Goal: Information Seeking & Learning: Learn about a topic

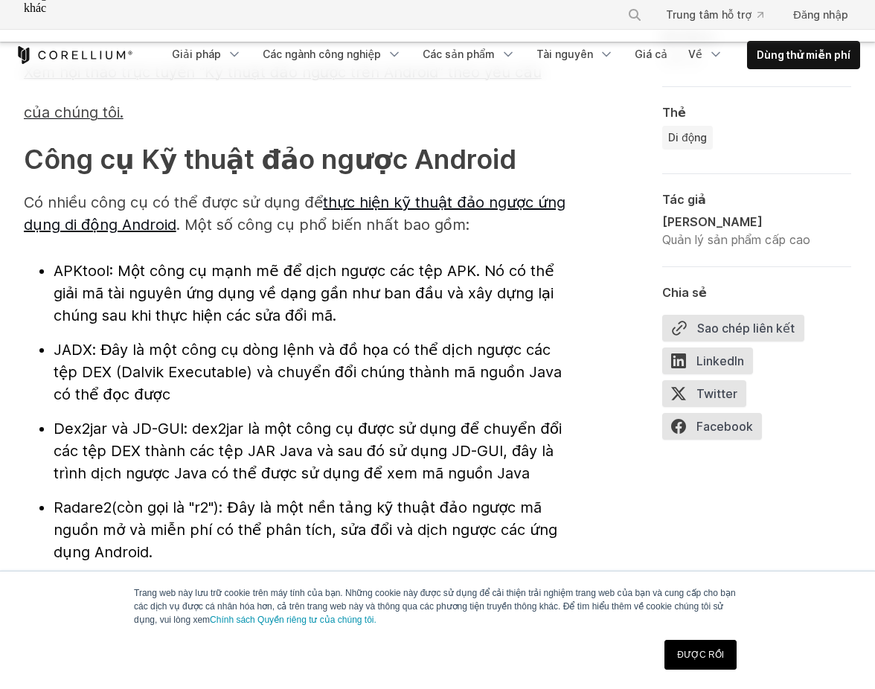
scroll to position [1558, 0]
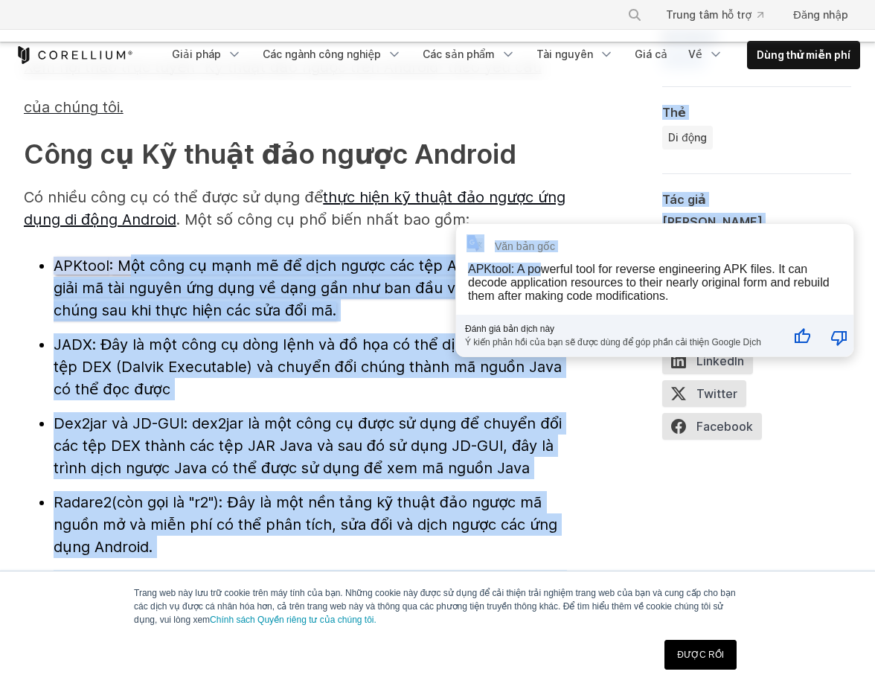
drag, startPoint x: 127, startPoint y: 242, endPoint x: 496, endPoint y: 248, distance: 369.2
click at [318, 267] on font ": Một công cụ mạnh mẽ để dịch ngược các tệp APK. Nó có thể giải mã tài nguyên ứ…" at bounding box center [304, 288] width 501 height 63
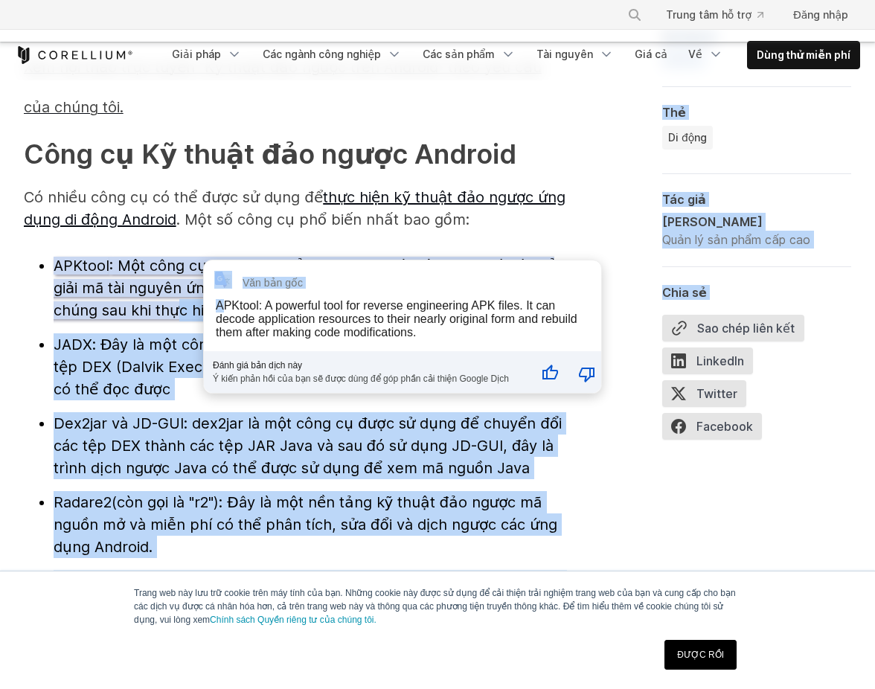
drag, startPoint x: 172, startPoint y: 294, endPoint x: 220, endPoint y: 294, distance: 48.4
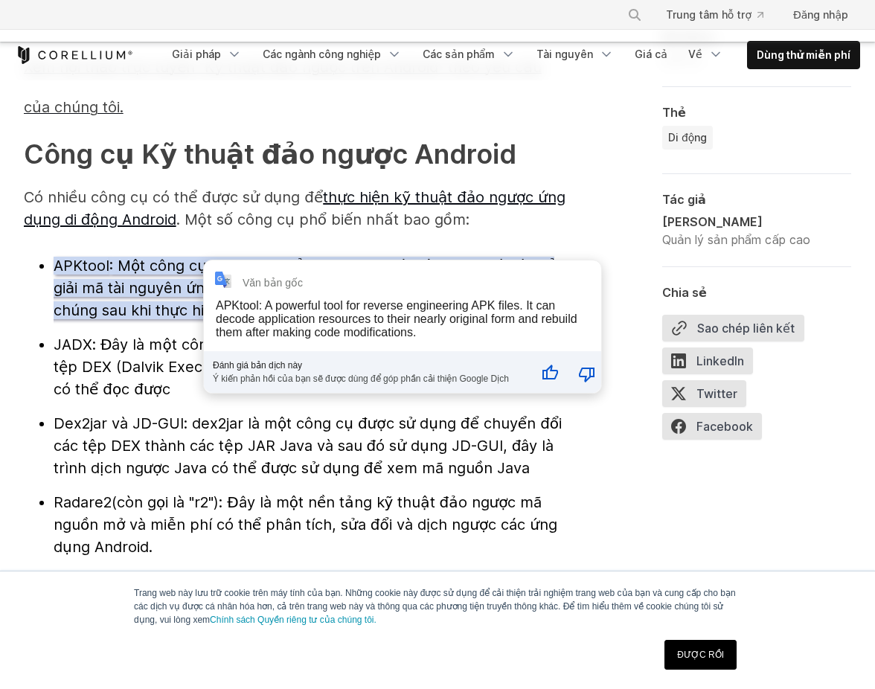
click at [140, 292] on font ": Một công cụ mạnh mẽ để dịch ngược các tệp APK. Nó có thể giải mã tài nguyên ứ…" at bounding box center [304, 288] width 501 height 63
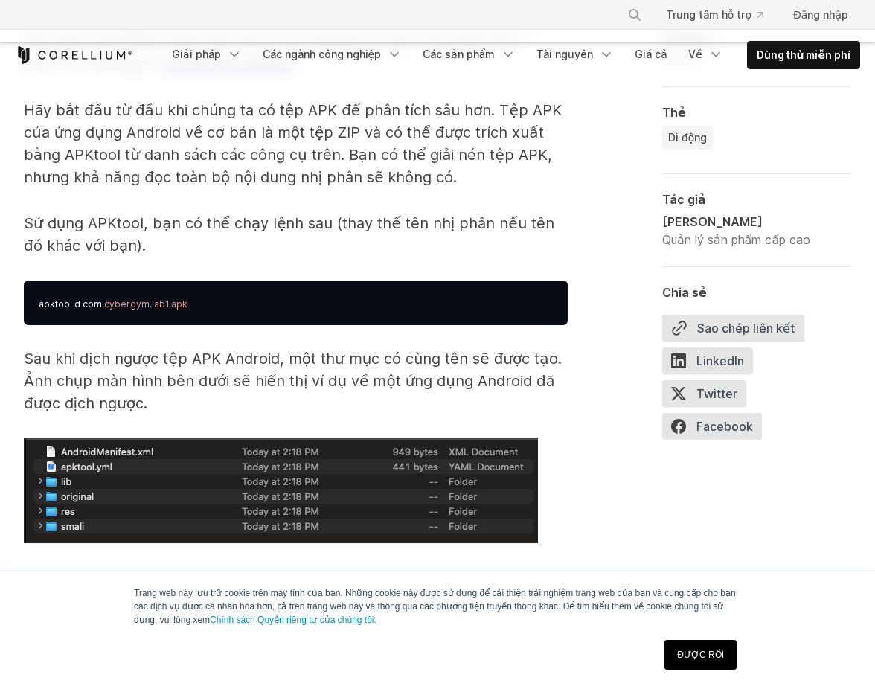
scroll to position [2376, 0]
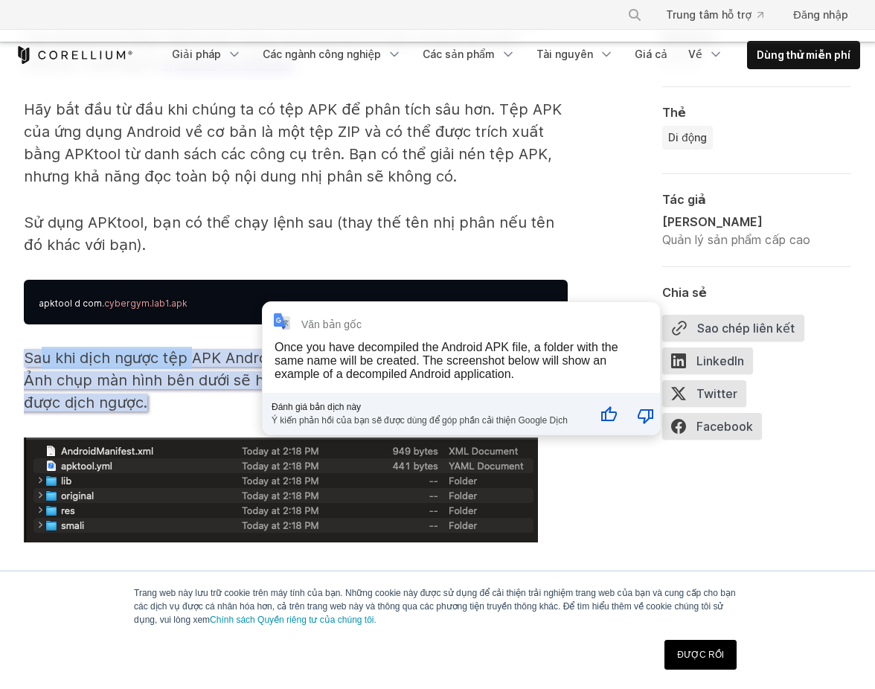
drag, startPoint x: 41, startPoint y: 336, endPoint x: 191, endPoint y: 332, distance: 149.6
click at [191, 349] on font "Sau khi dịch ngược tệp APK Android, một thư mục có cùng tên sẽ được tạo. Ảnh ch…" at bounding box center [293, 380] width 538 height 63
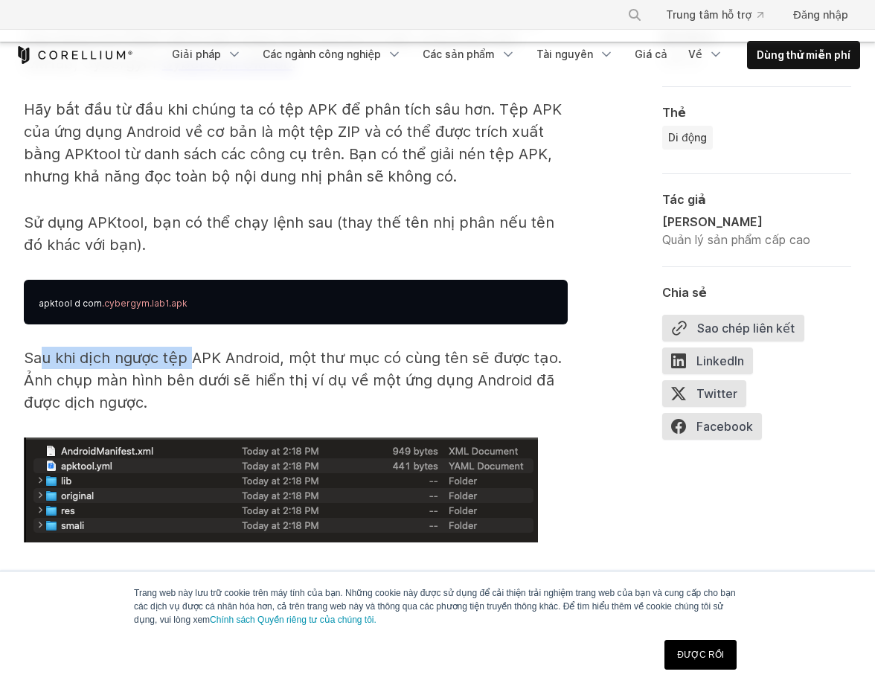
click at [191, 349] on font "Sau khi dịch ngược tệp APK Android, một thư mục có cùng tên sẽ được tạo. Ảnh ch…" at bounding box center [293, 380] width 538 height 63
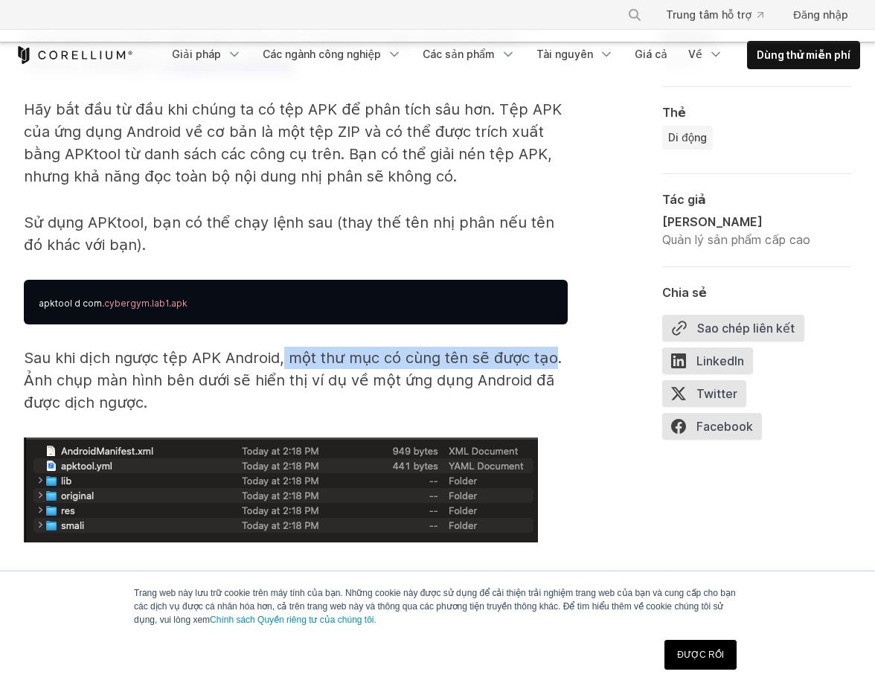
drag, startPoint x: 281, startPoint y: 332, endPoint x: 541, endPoint y: 344, distance: 260.7
click at [541, 349] on font "Sau khi dịch ngược tệp APK Android, một thư mục có cùng tên sẽ được tạo. Ảnh ch…" at bounding box center [293, 380] width 538 height 63
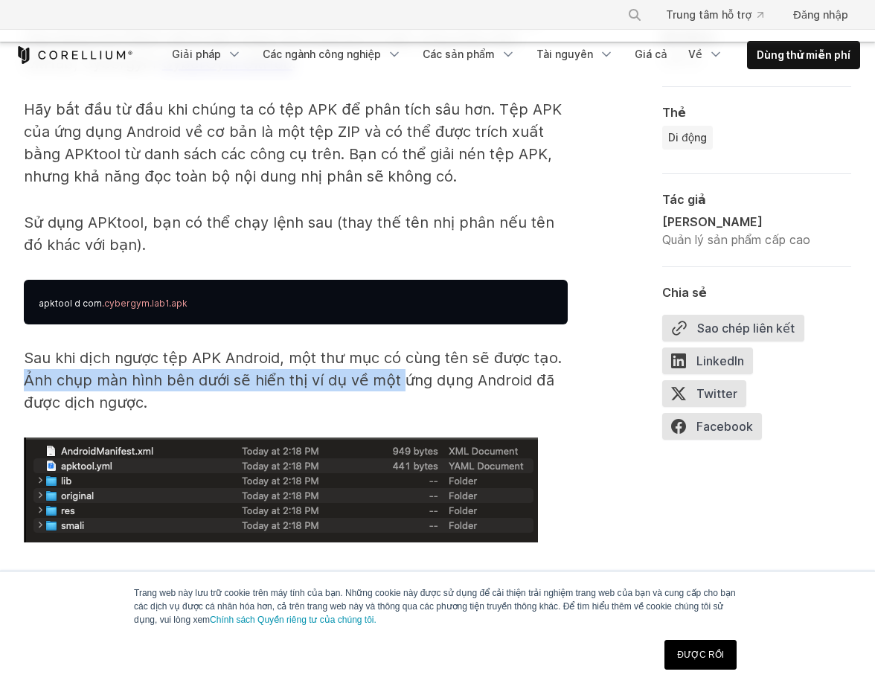
drag, startPoint x: 28, startPoint y: 362, endPoint x: 391, endPoint y: 362, distance: 362.4
click at [391, 362] on font "Sau khi dịch ngược tệp APK Android, một thư mục có cùng tên sẽ được tạo. Ảnh ch…" at bounding box center [293, 380] width 538 height 63
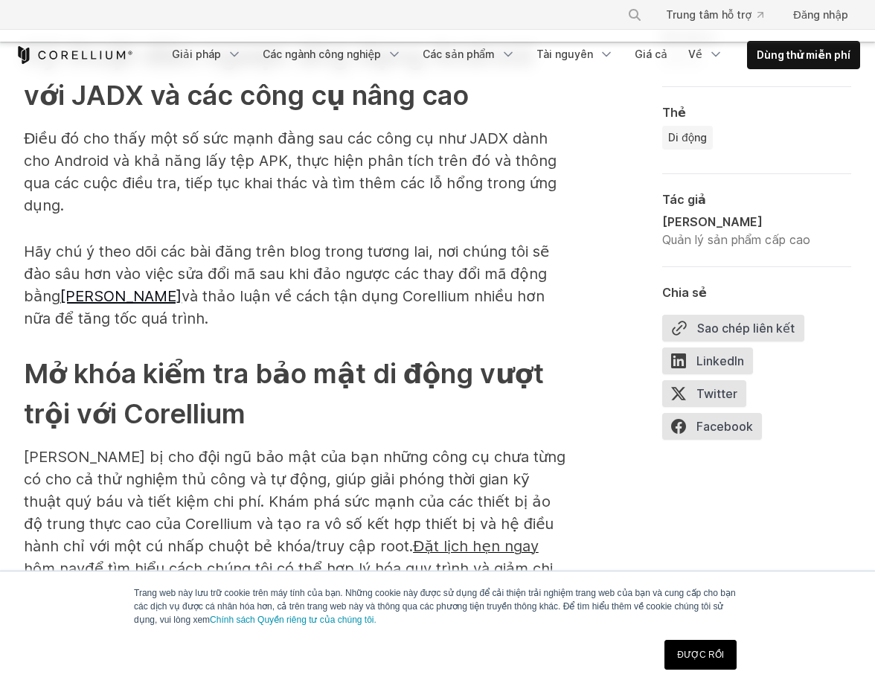
scroll to position [7809, 0]
